Goal: Find specific page/section: Find specific page/section

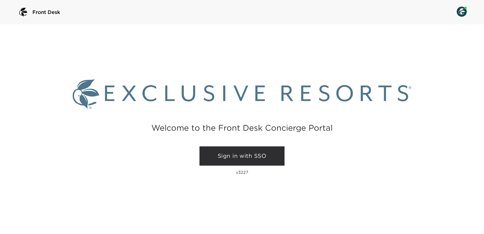
click at [231, 154] on link "Sign in with SSO" at bounding box center [242, 155] width 85 height 19
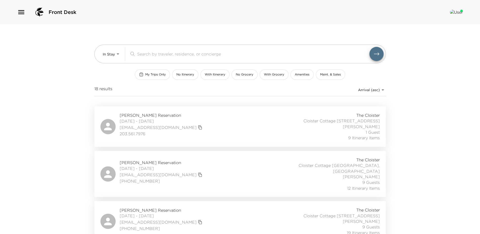
click at [23, 11] on icon "button" at bounding box center [21, 12] width 8 height 8
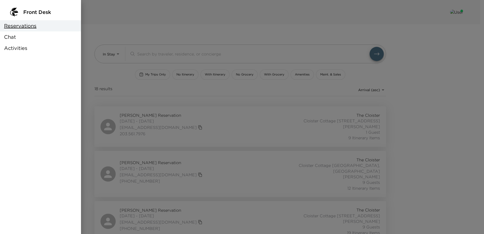
click at [11, 39] on span "Chat" at bounding box center [10, 36] width 12 height 7
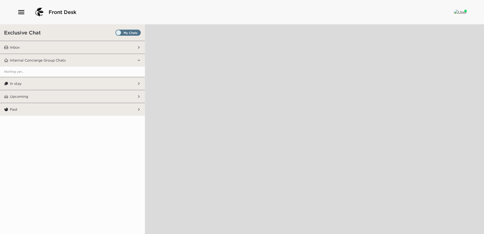
click at [131, 32] on span "Set all destinations" at bounding box center [127, 34] width 25 height 6
click at [116, 34] on input "Set all destinations" at bounding box center [116, 34] width 0 height 0
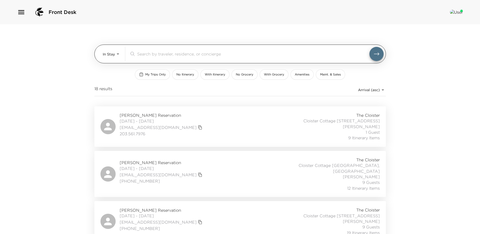
click at [118, 53] on body "Front Desk In Stay In-Stay ​ My Trips Only No Itinerary With Itinerary No Groce…" at bounding box center [240, 117] width 480 height 234
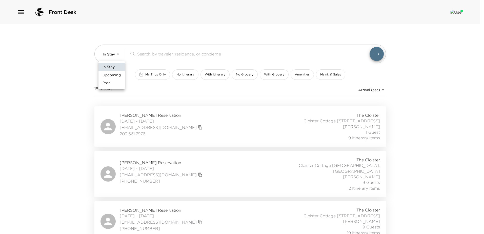
click at [106, 76] on span "Upcoming" at bounding box center [112, 75] width 18 height 5
type input "Upcoming"
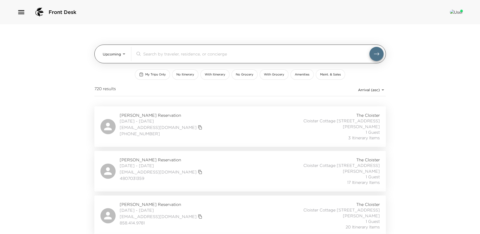
click at [157, 53] on input "search" at bounding box center [256, 54] width 226 height 6
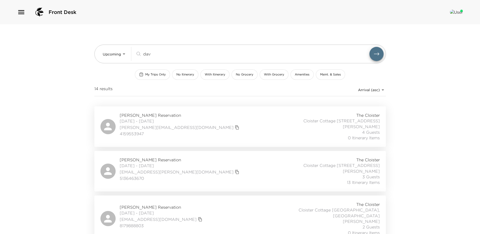
type input "dav"
click at [222, 172] on div "Evan Davis Reservation 09/18/2025 - 09/21/2025 evan.davis@bmcgrowth.com 5136463…" at bounding box center [241, 171] width 280 height 28
